Goal: Obtain resource: Download file/media

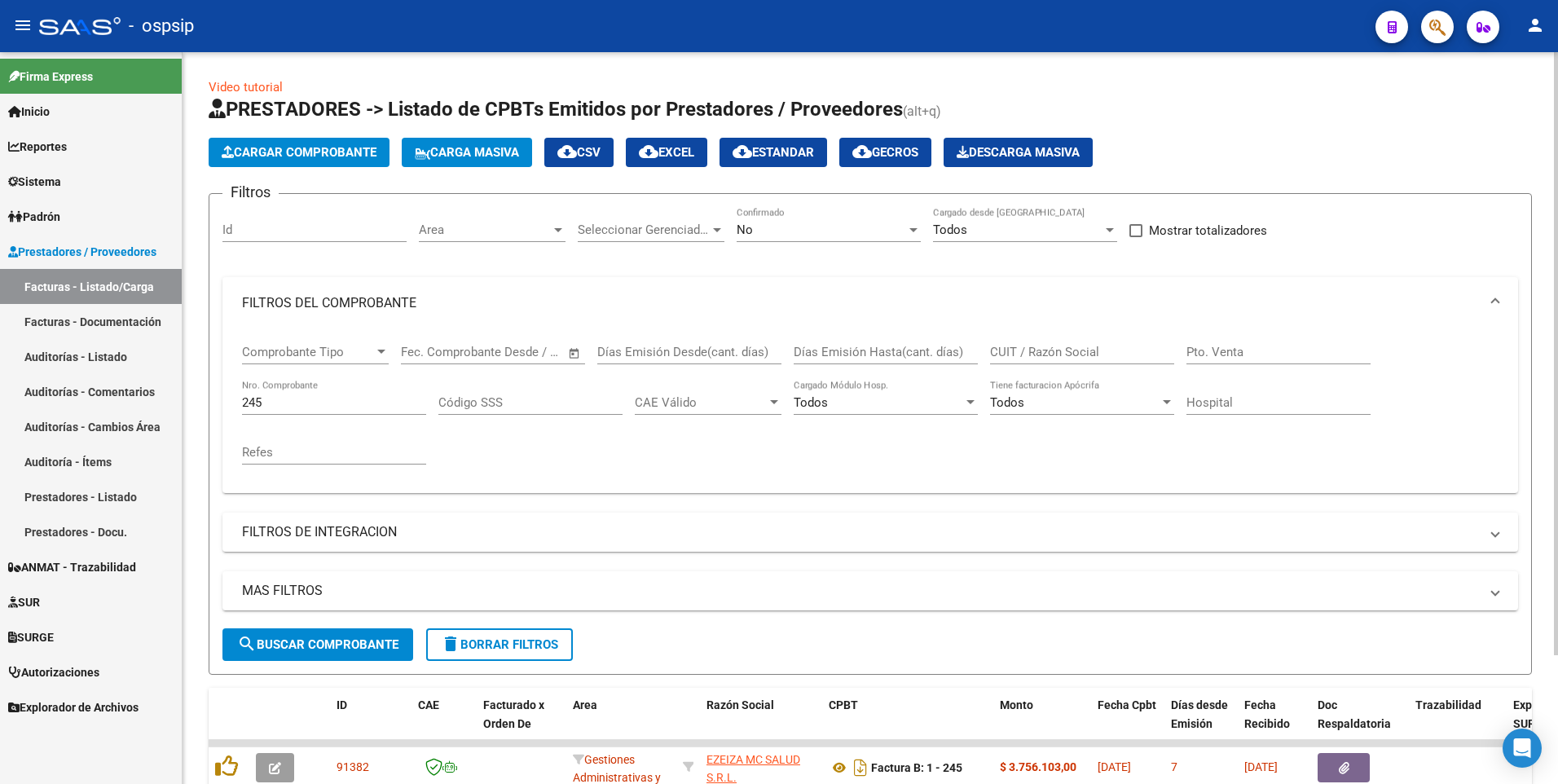
scroll to position [156, 0]
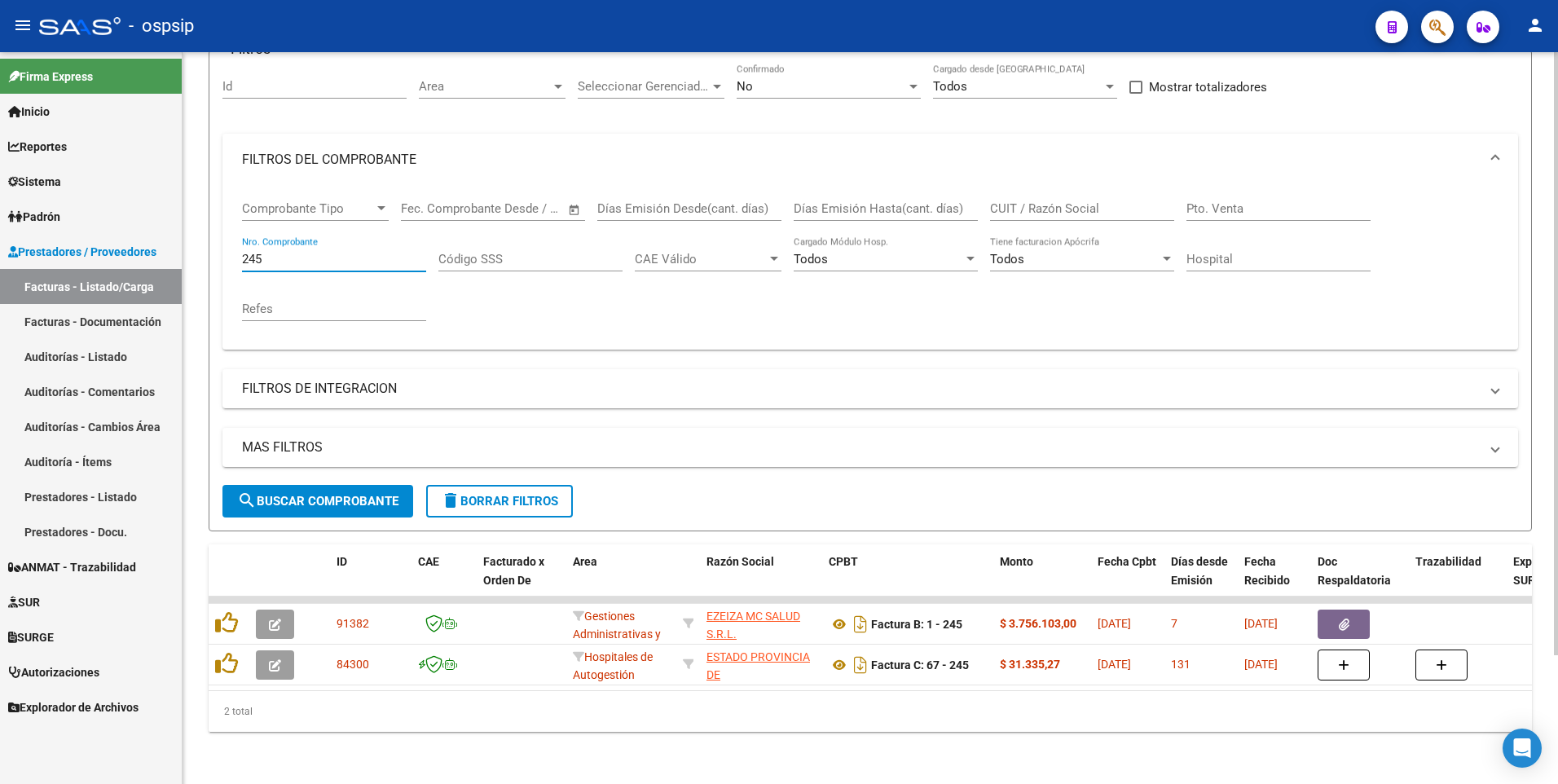
drag, startPoint x: 275, startPoint y: 252, endPoint x: 193, endPoint y: 251, distance: 82.0
click at [193, 251] on div "Video tutorial PRESTADORES -> Listado de CPBTs Emitidos por Prestadores / Prove…" at bounding box center [870, 346] width 1375 height 875
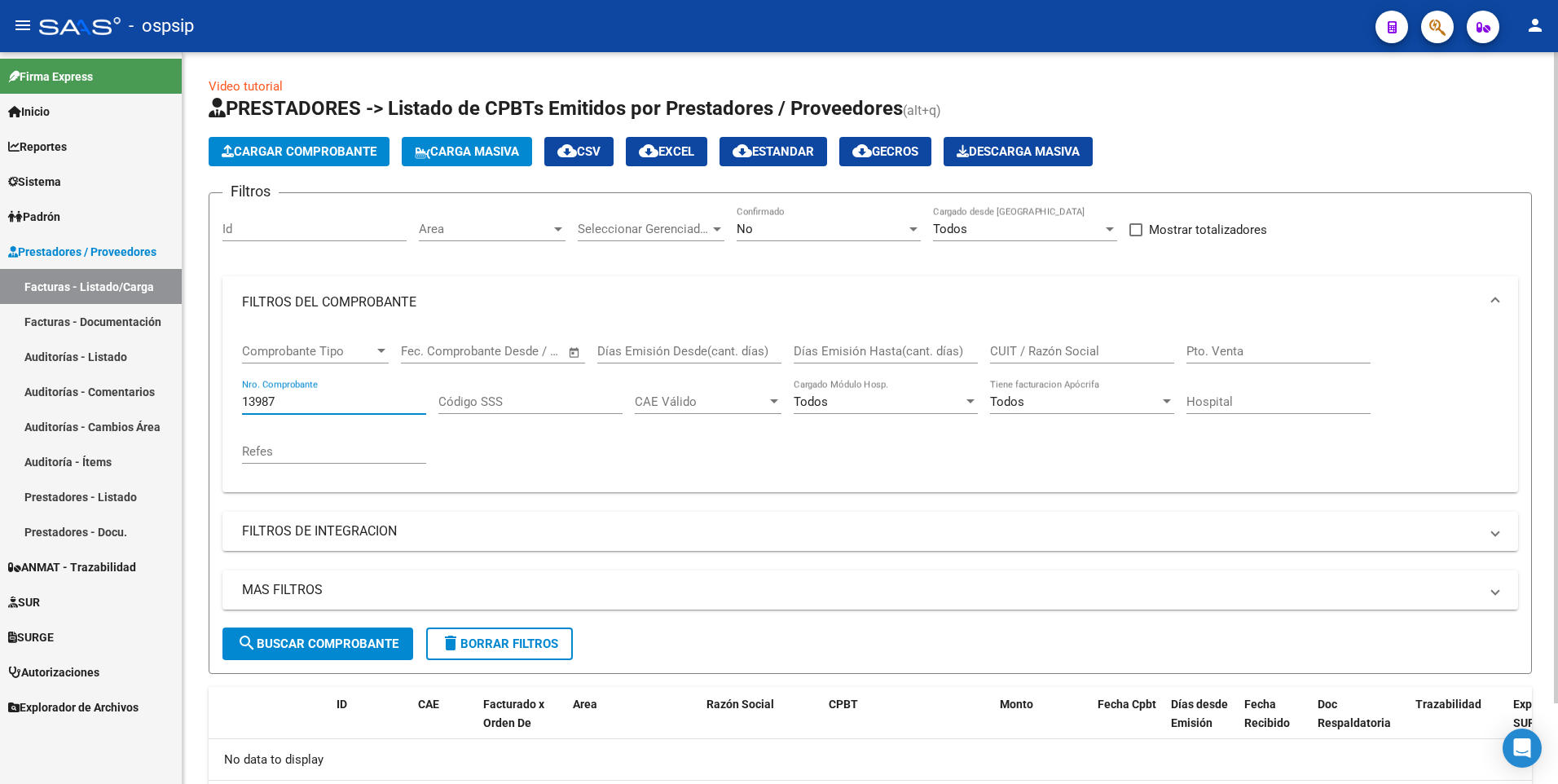
scroll to position [0, 0]
click at [772, 220] on div "No Confirmado" at bounding box center [828, 224] width 185 height 35
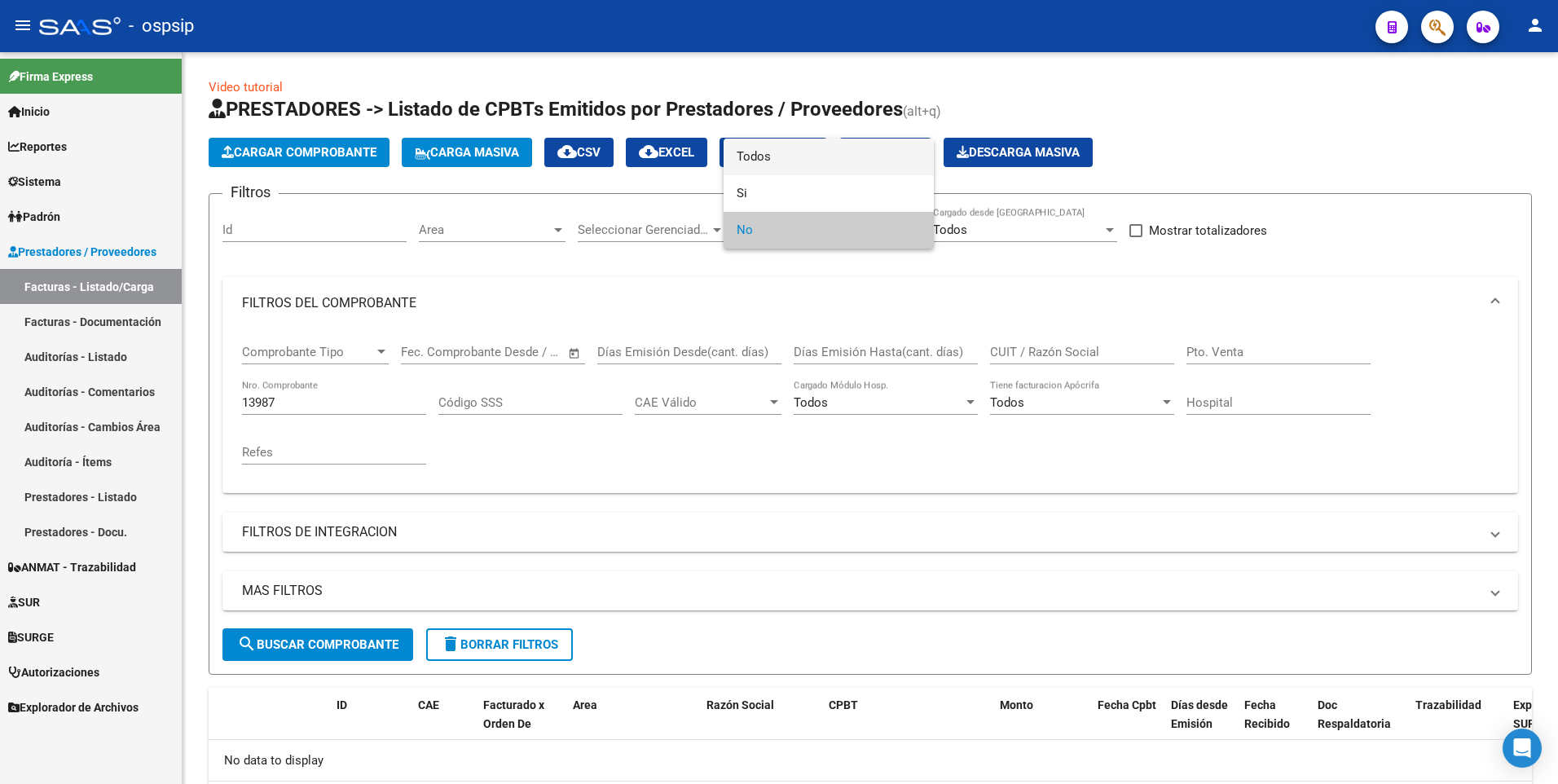
click at [766, 152] on span "Todos" at bounding box center [828, 157] width 185 height 37
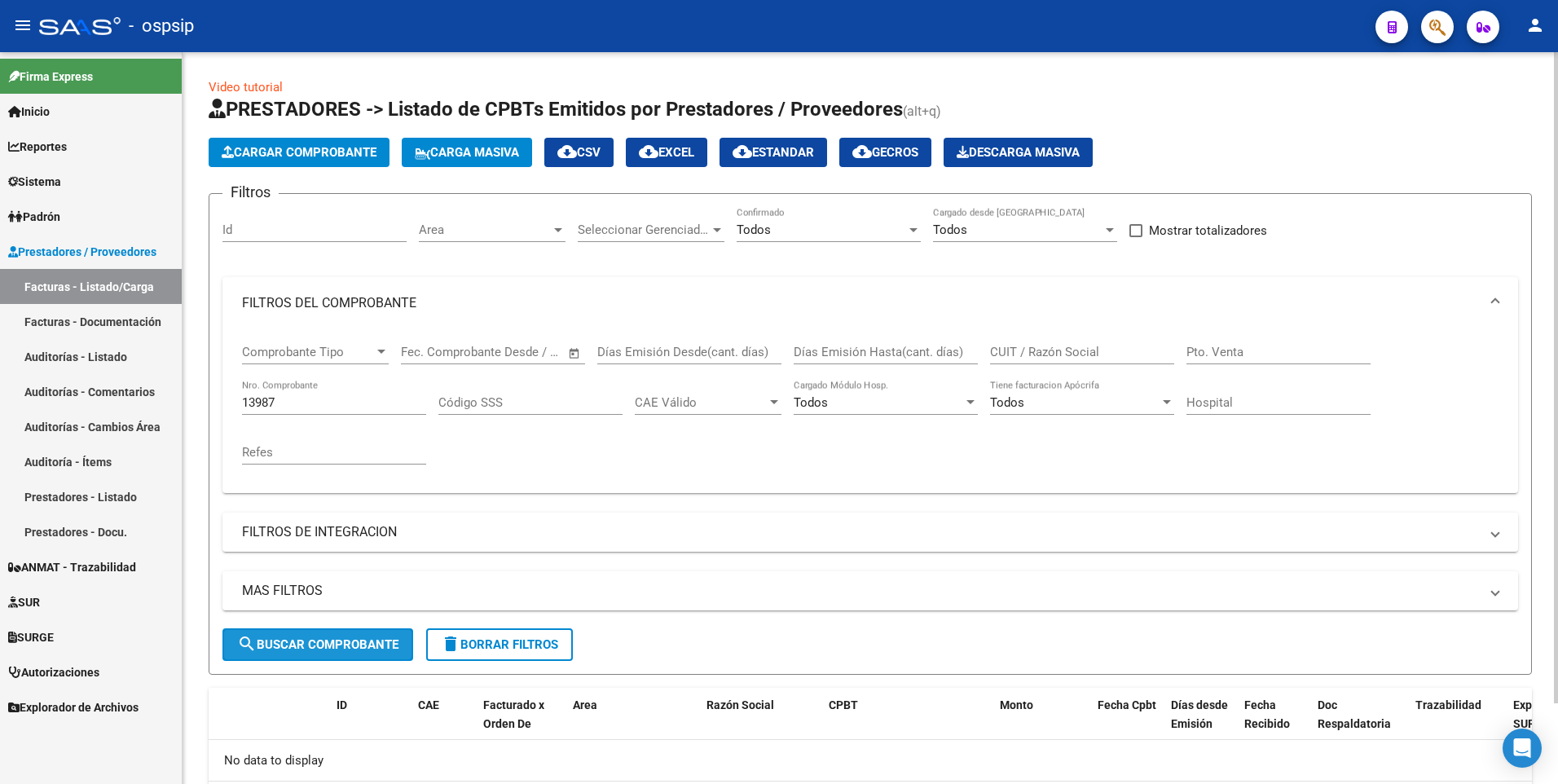
click at [372, 644] on span "search Buscar Comprobante" at bounding box center [318, 644] width 162 height 15
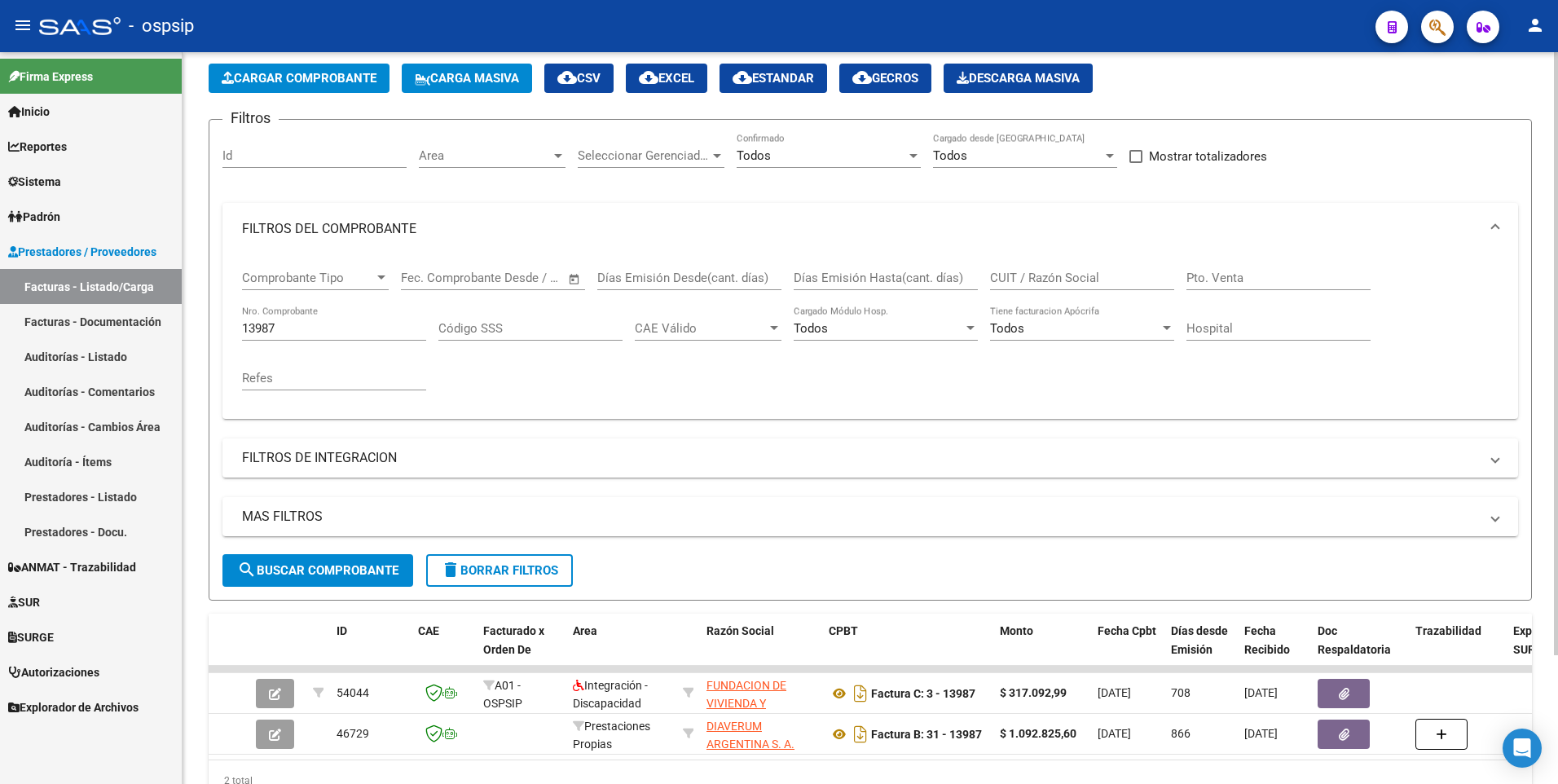
scroll to position [156, 0]
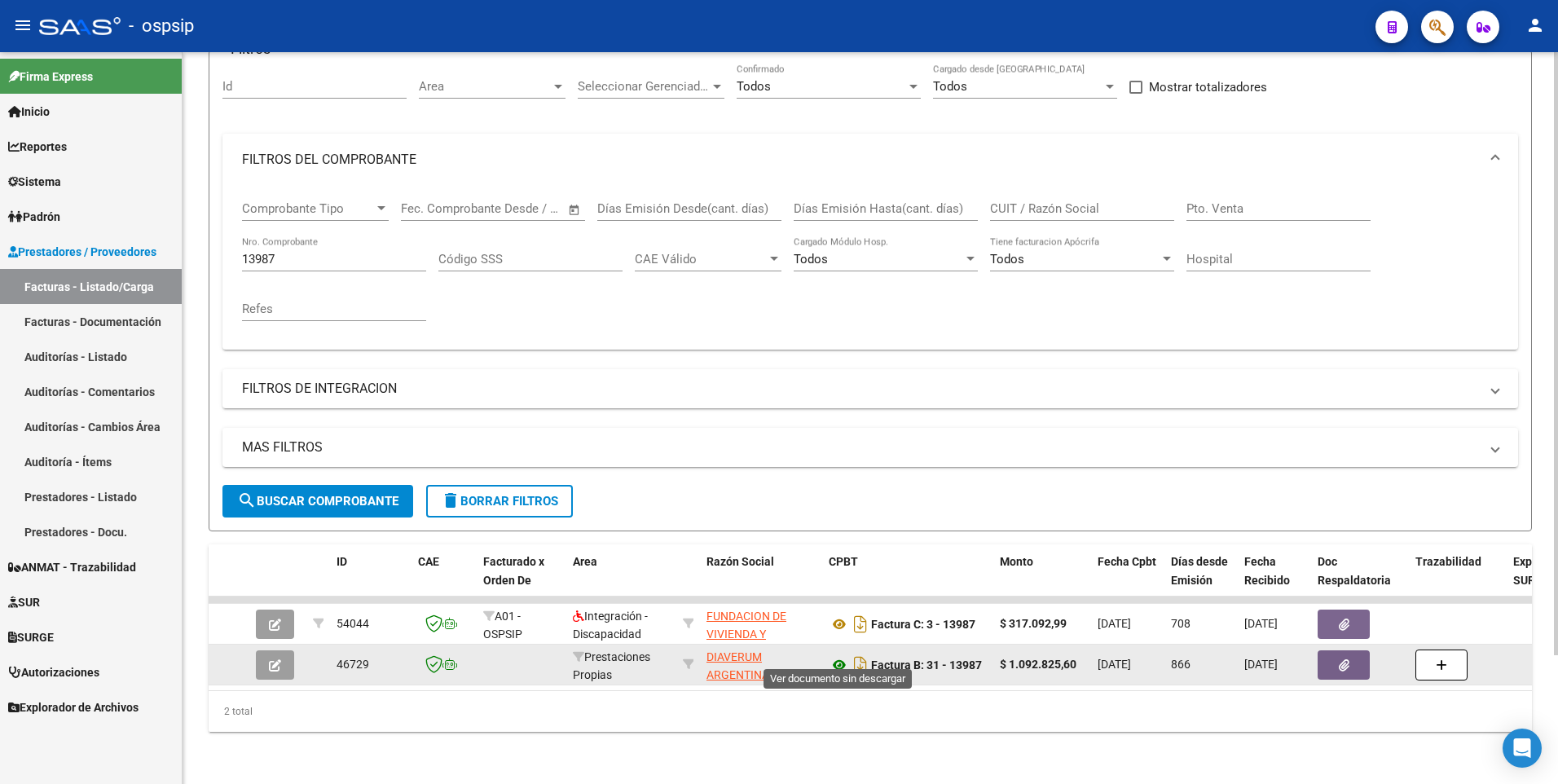
click at [836, 655] on icon at bounding box center [839, 665] width 21 height 19
click at [1346, 659] on icon "button" at bounding box center [1344, 665] width 11 height 12
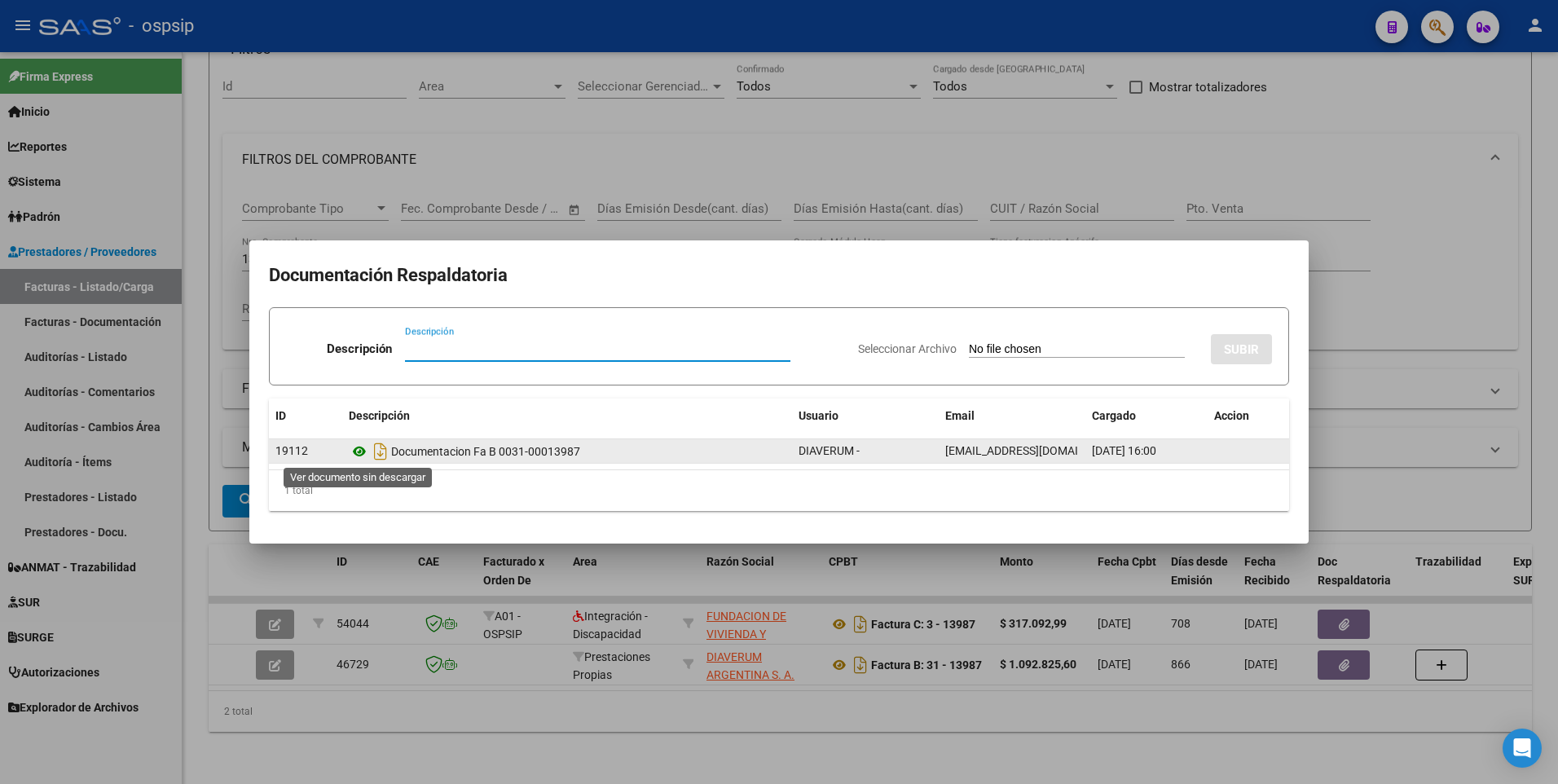
click at [360, 454] on icon at bounding box center [359, 451] width 21 height 19
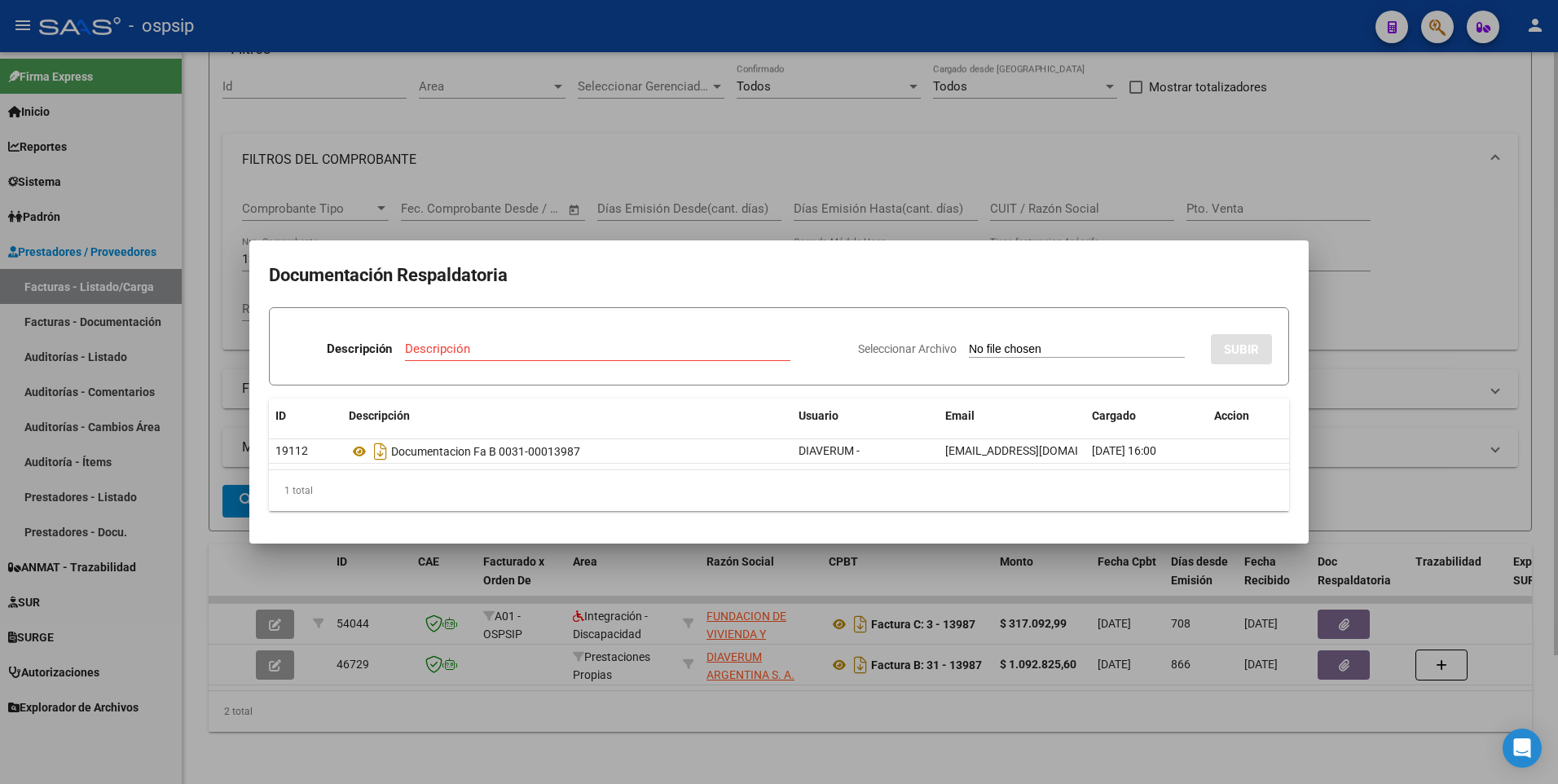
click at [1413, 229] on div at bounding box center [779, 392] width 1558 height 784
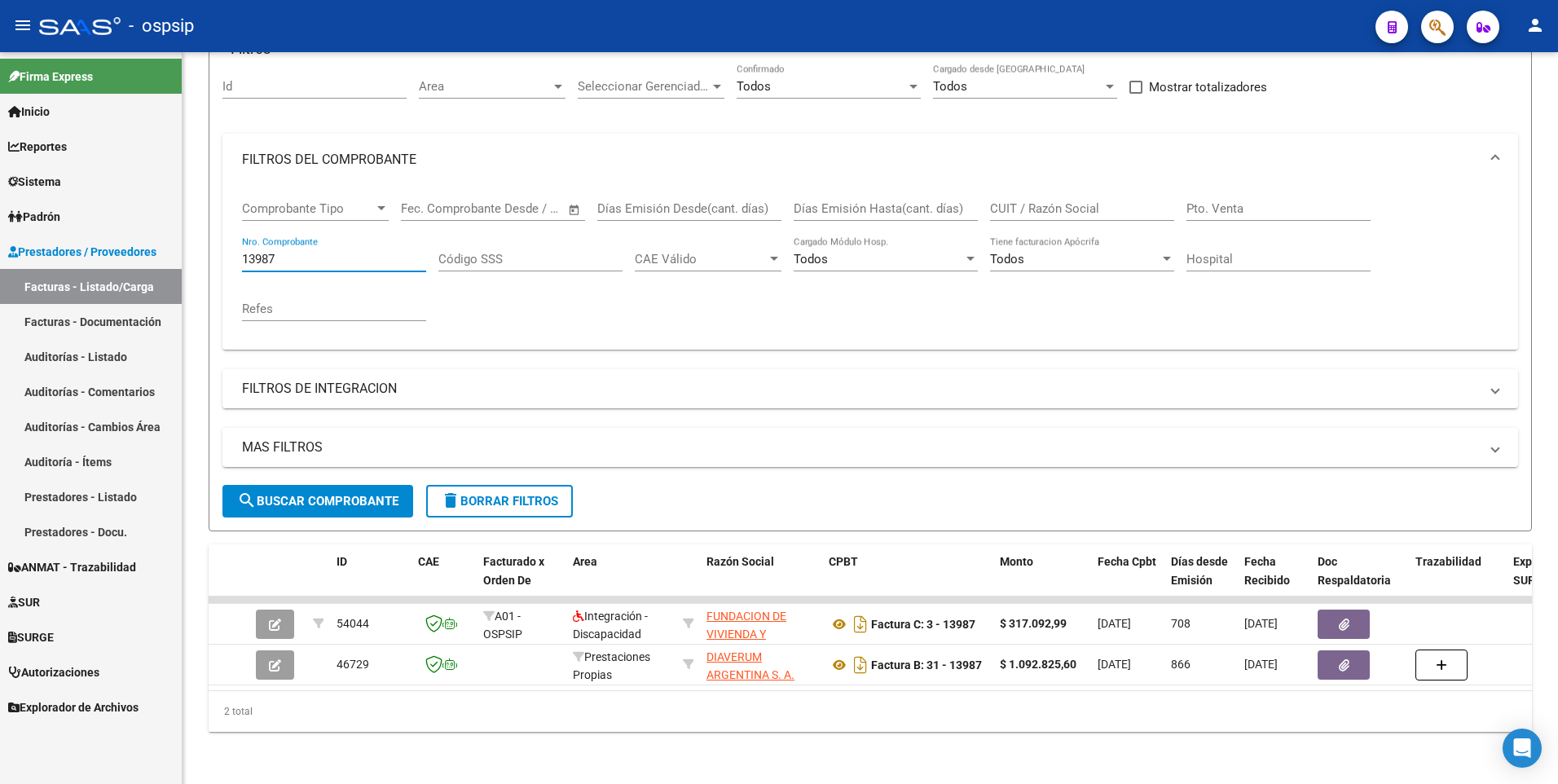
drag, startPoint x: 321, startPoint y: 248, endPoint x: 172, endPoint y: 251, distance: 149.0
click at [178, 251] on mat-sidenav-container "Firma Express Inicio Calendario SSS Instructivos Contacto OS Reportes Egresos D…" at bounding box center [779, 418] width 1558 height 732
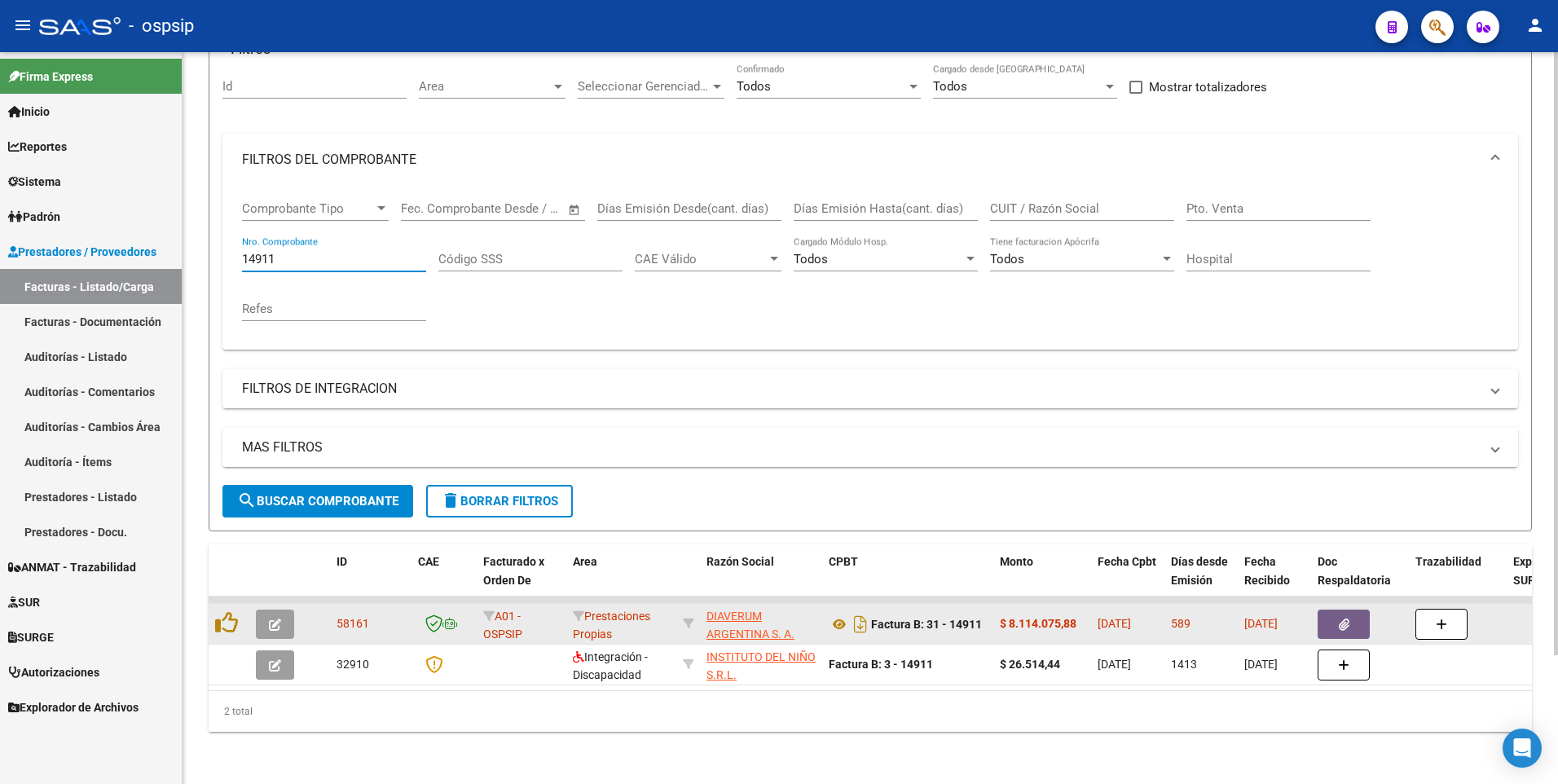
type input "14911"
click at [1334, 610] on button "button" at bounding box center [1343, 624] width 52 height 29
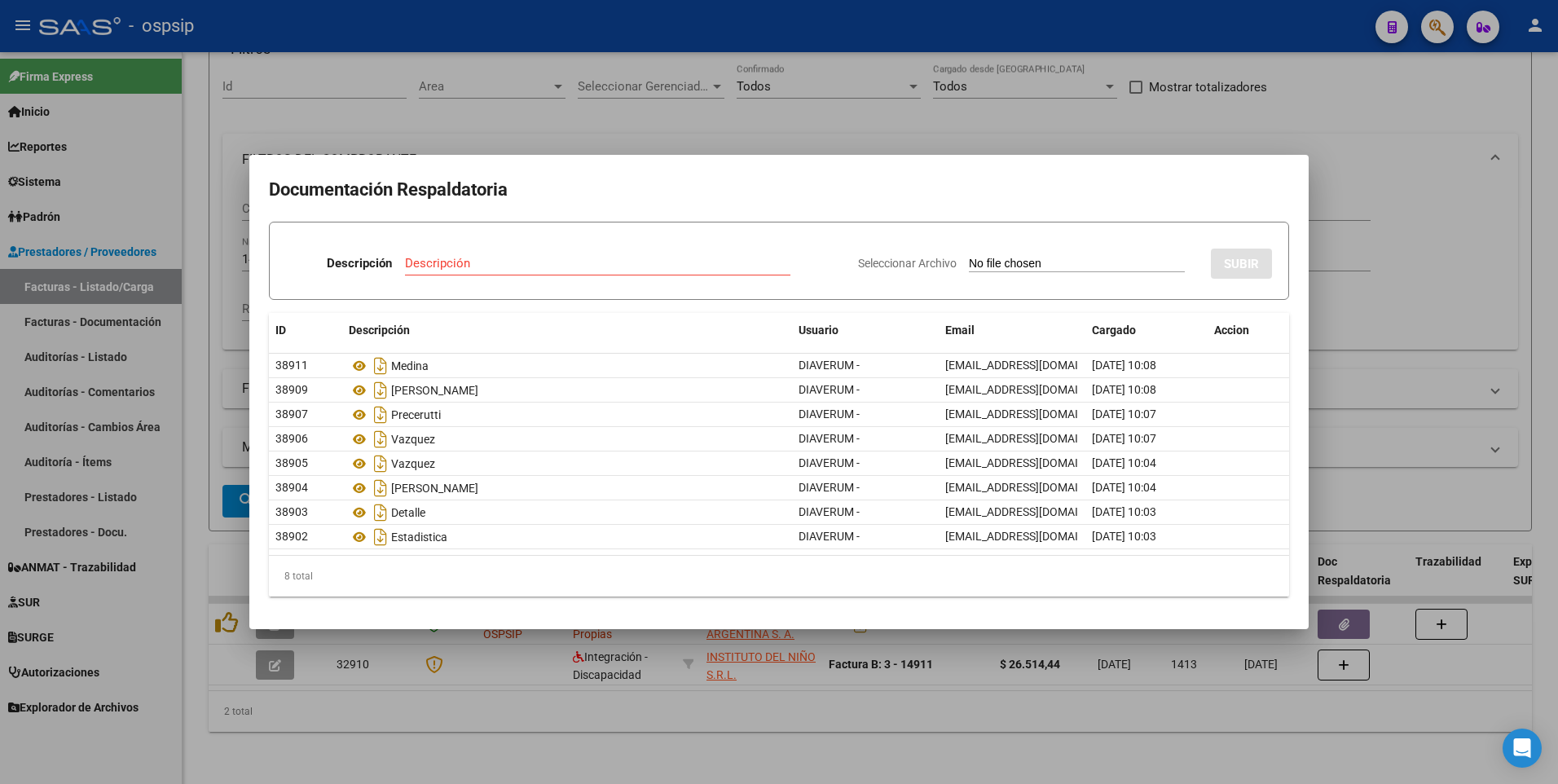
click at [1296, 139] on div at bounding box center [779, 392] width 1558 height 784
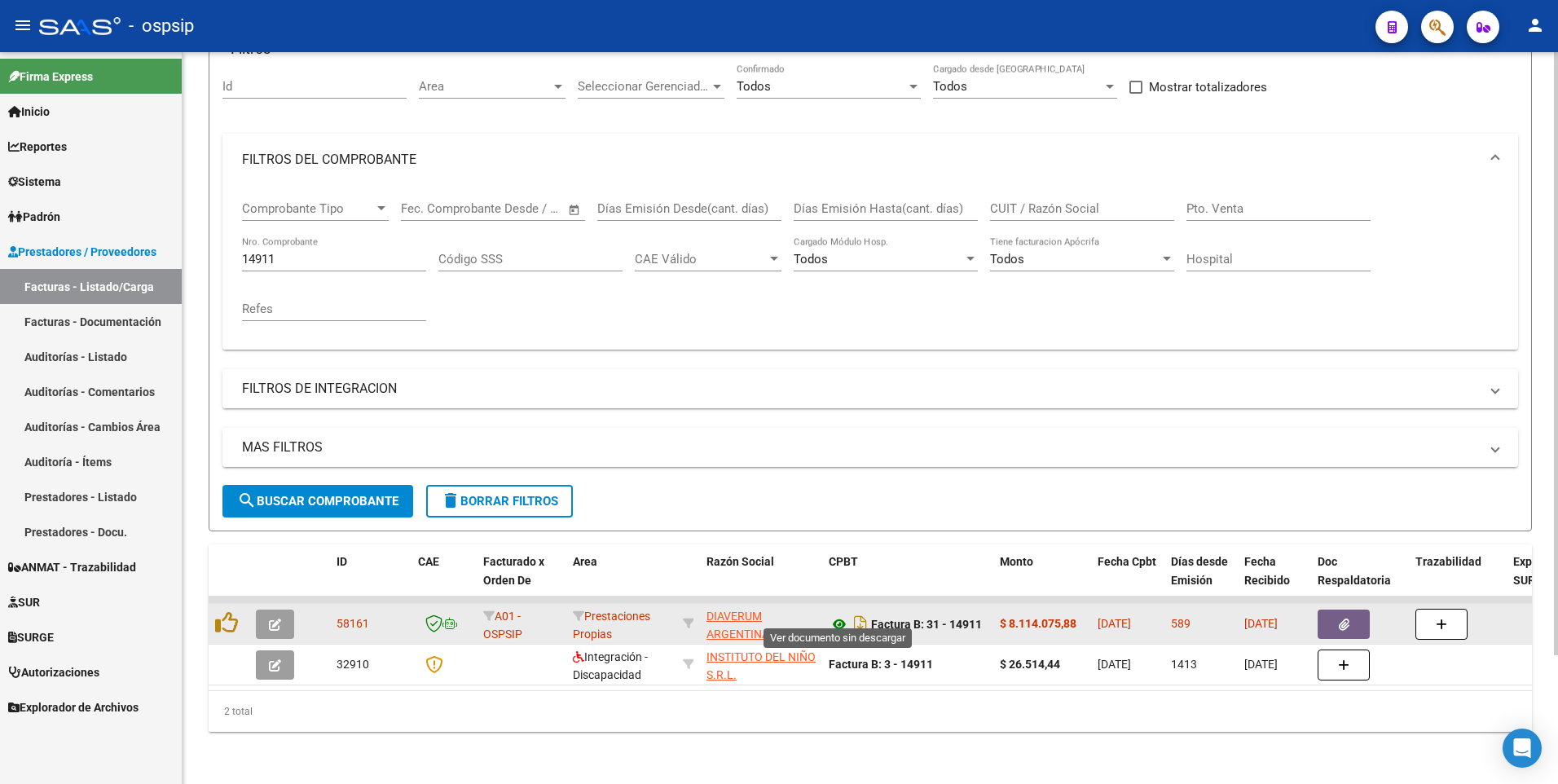
click at [841, 614] on icon at bounding box center [839, 623] width 21 height 19
